Goal: Find specific page/section: Find specific page/section

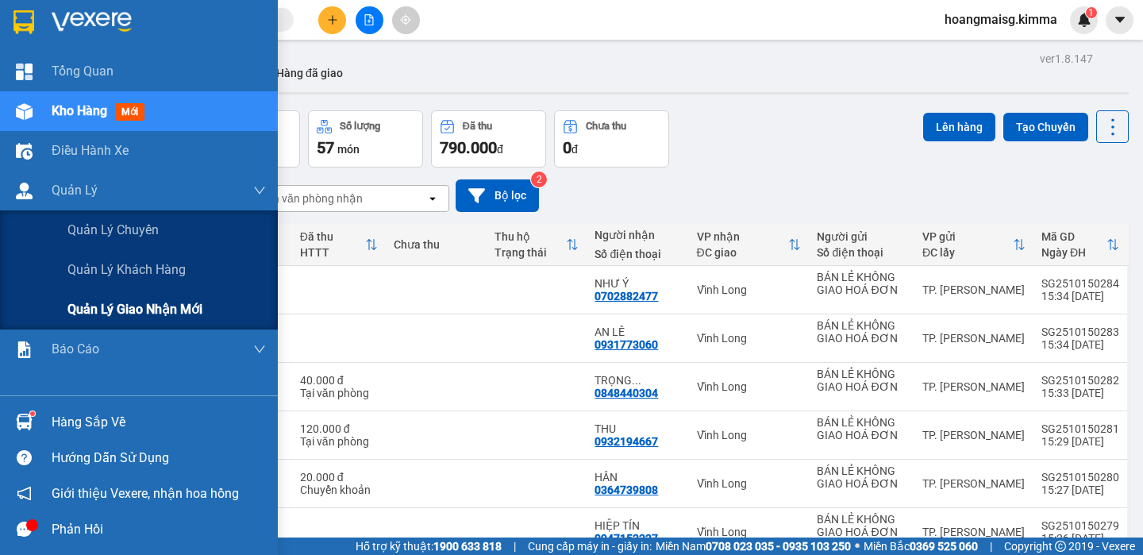
click at [116, 310] on span "Quản lý giao nhận mới" at bounding box center [134, 309] width 135 height 20
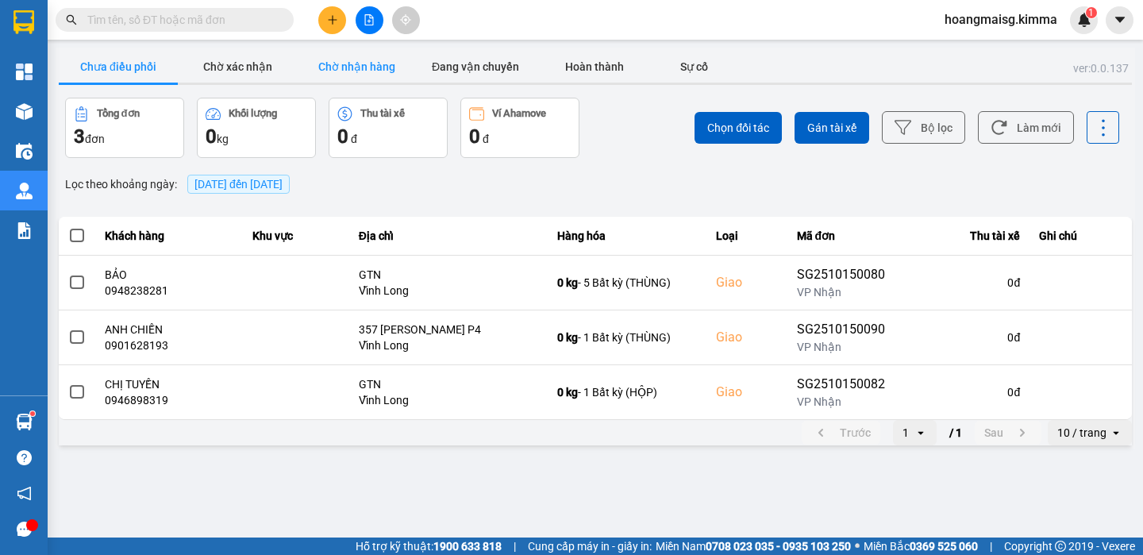
click at [341, 56] on button "Chờ nhận hàng" at bounding box center [356, 67] width 119 height 32
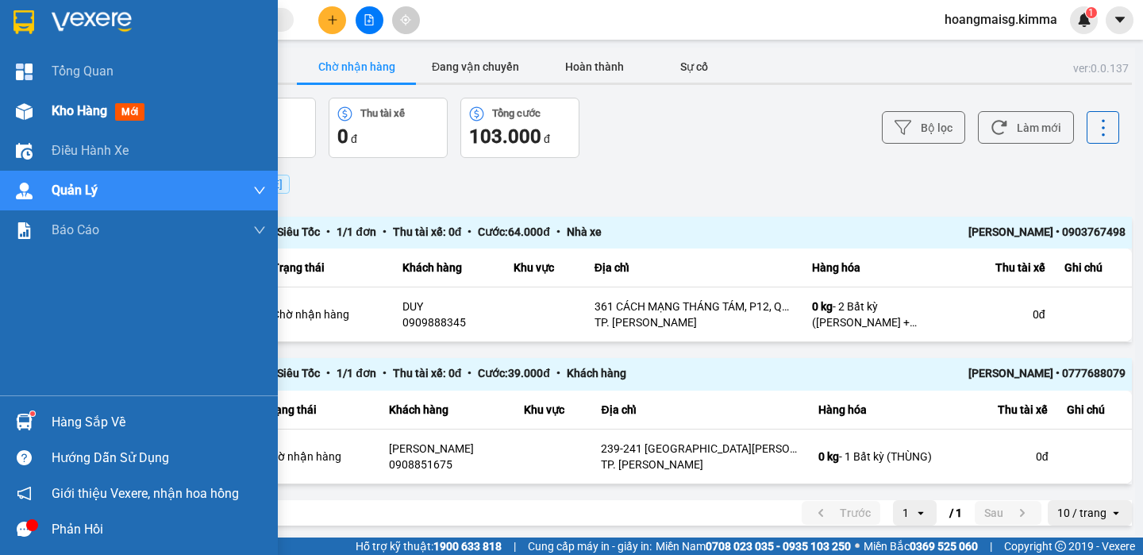
click at [93, 111] on span "Kho hàng" at bounding box center [80, 110] width 56 height 15
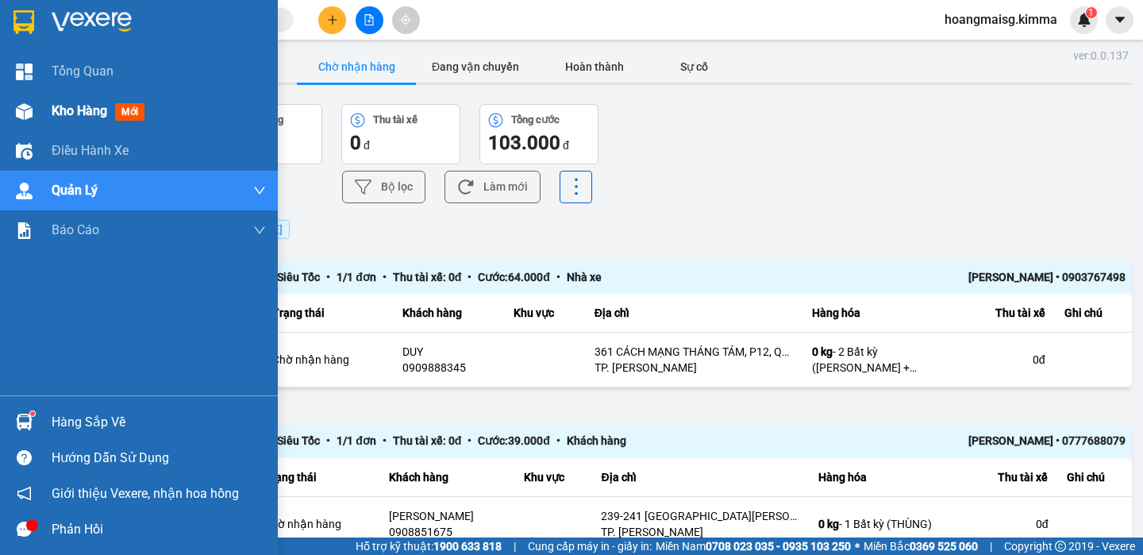
click at [93, 111] on span "Kho hàng" at bounding box center [80, 110] width 56 height 15
